Goal: Task Accomplishment & Management: Manage account settings

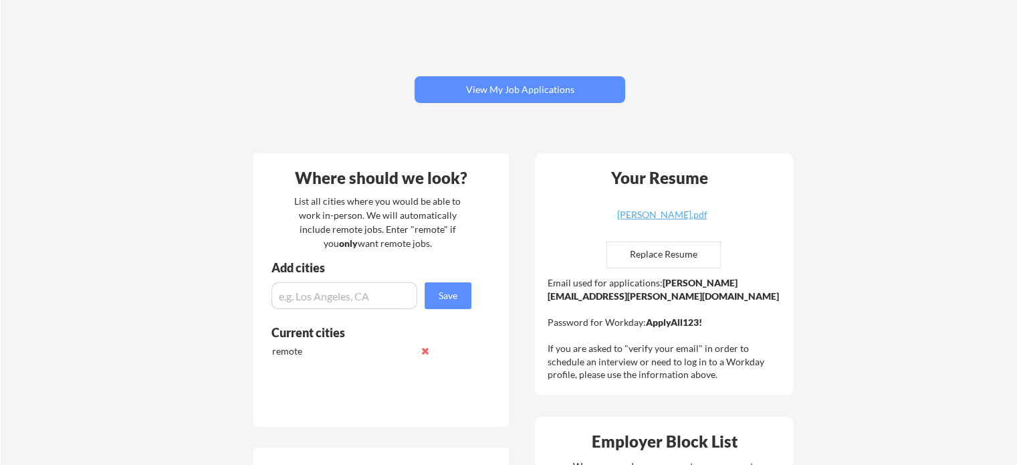
scroll to position [152, 0]
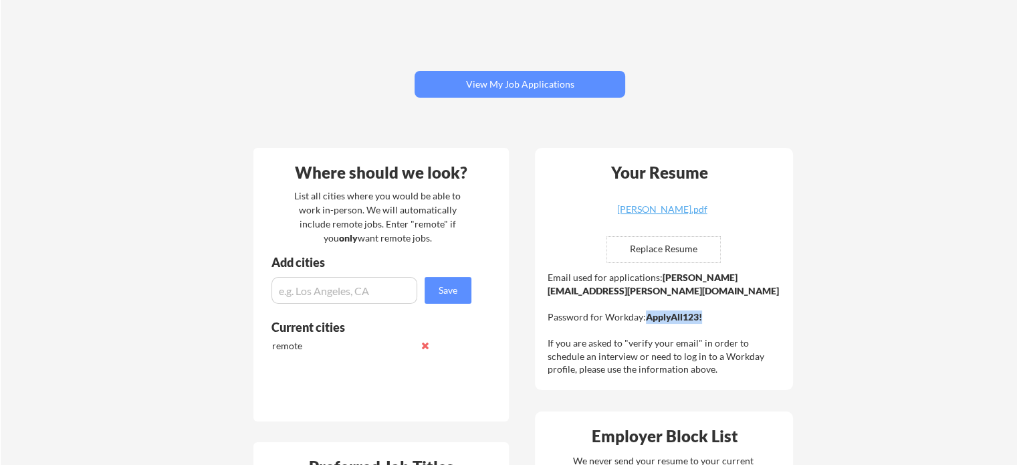
drag, startPoint x: 706, startPoint y: 315, endPoint x: 647, endPoint y: 313, distance: 58.2
click at [647, 313] on div "Email used for applications: jennifer.mcfarland@mailflux.com Password for Workd…" at bounding box center [666, 323] width 236 height 105
copy strong "ApplyAll123!"
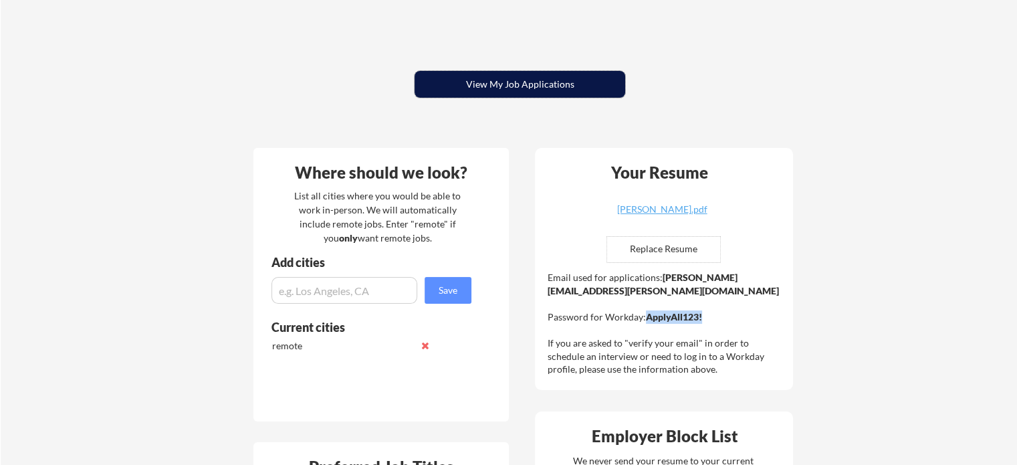
click at [510, 84] on button "View My Job Applications" at bounding box center [520, 84] width 211 height 27
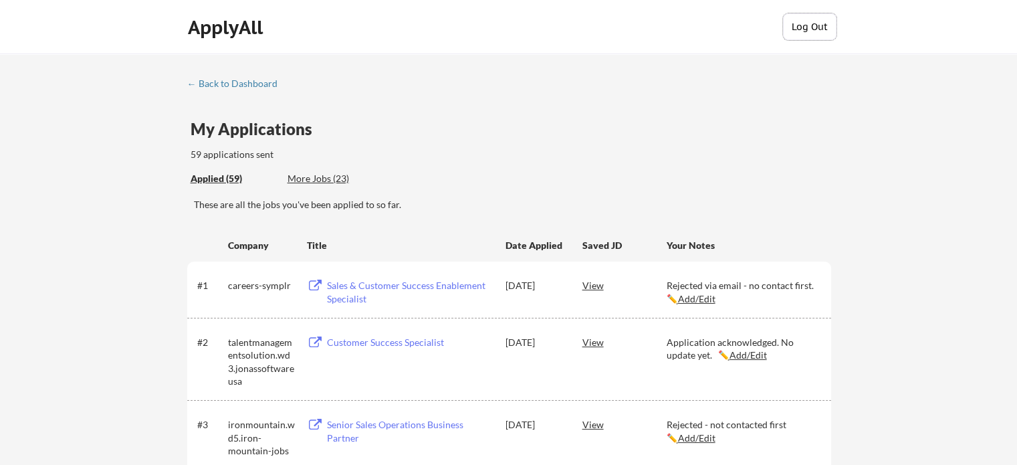
click at [802, 22] on button "Log Out" at bounding box center [809, 26] width 53 height 27
